Goal: Task Accomplishment & Management: Use online tool/utility

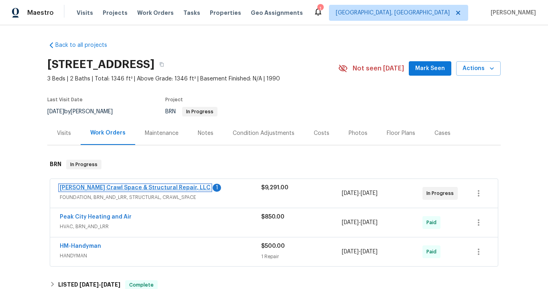
click at [163, 186] on link "[PERSON_NAME] Crawl Space & Structural Repair, LLC" at bounding box center [135, 188] width 151 height 6
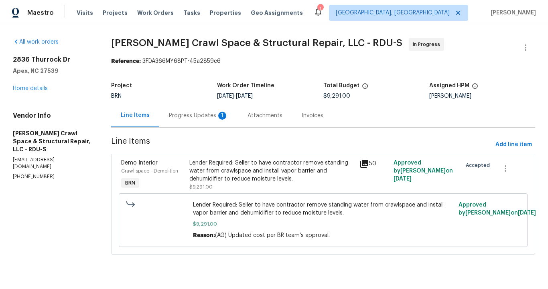
click at [201, 117] on div "Progress Updates 1" at bounding box center [198, 116] width 59 height 8
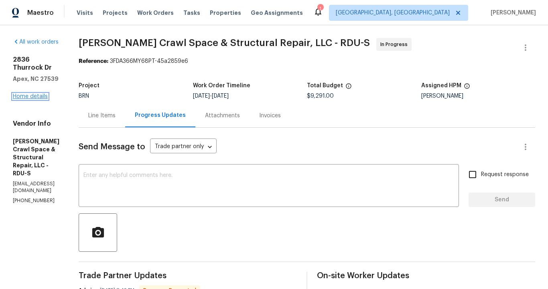
click at [42, 94] on link "Home details" at bounding box center [30, 97] width 35 height 6
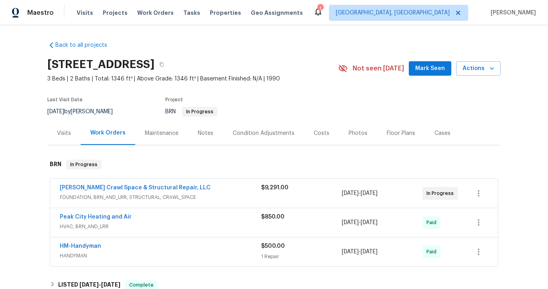
click at [67, 131] on div "Visits" at bounding box center [64, 133] width 14 height 8
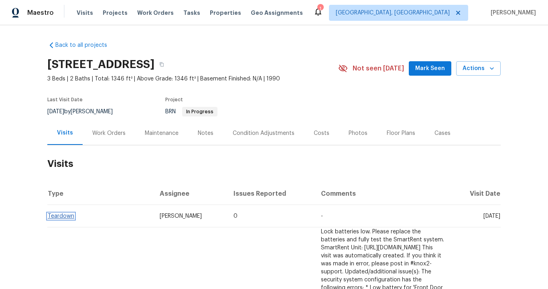
click at [66, 216] on link "Teardown" at bounding box center [61, 217] width 26 height 6
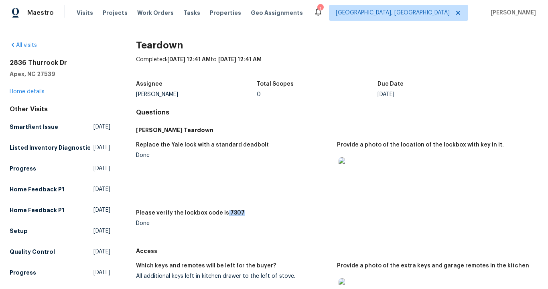
drag, startPoint x: 222, startPoint y: 212, endPoint x: 237, endPoint y: 212, distance: 15.6
click at [237, 212] on div "Please verify the lockbox code is 7307" at bounding box center [233, 215] width 195 height 10
copy h5 "7307"
